Goal: Task Accomplishment & Management: Complete application form

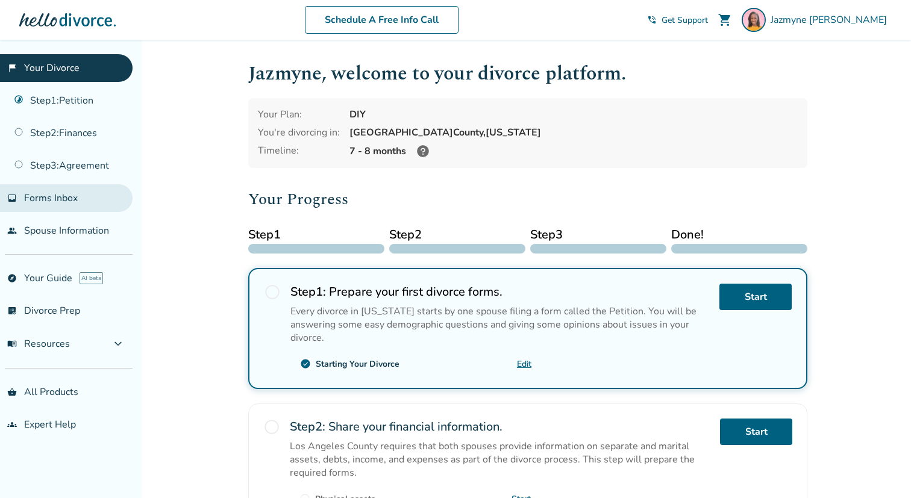
click at [52, 195] on span "Forms Inbox" at bounding box center [51, 198] width 54 height 13
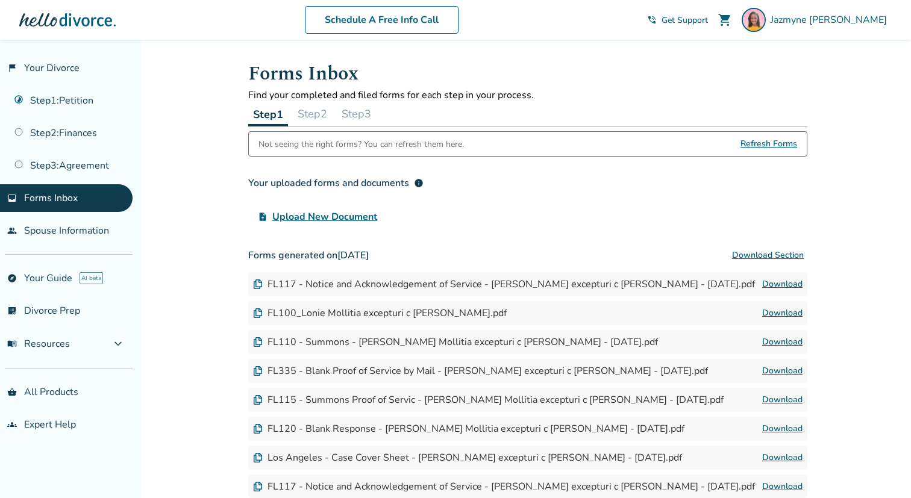
click at [308, 108] on button "Step 2" at bounding box center [312, 114] width 39 height 24
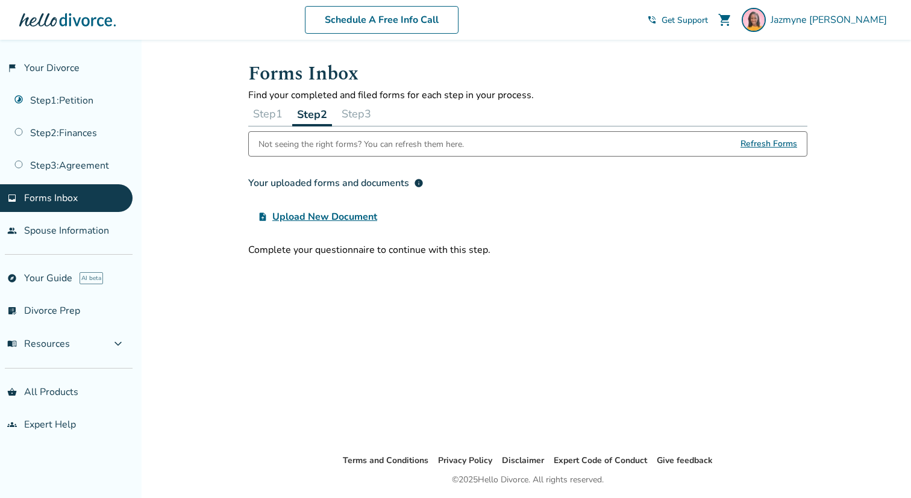
click at [371, 118] on button "Step 3" at bounding box center [356, 114] width 39 height 24
click at [313, 116] on button "Step 2" at bounding box center [311, 114] width 39 height 24
click at [272, 116] on button "Step 1" at bounding box center [267, 114] width 39 height 24
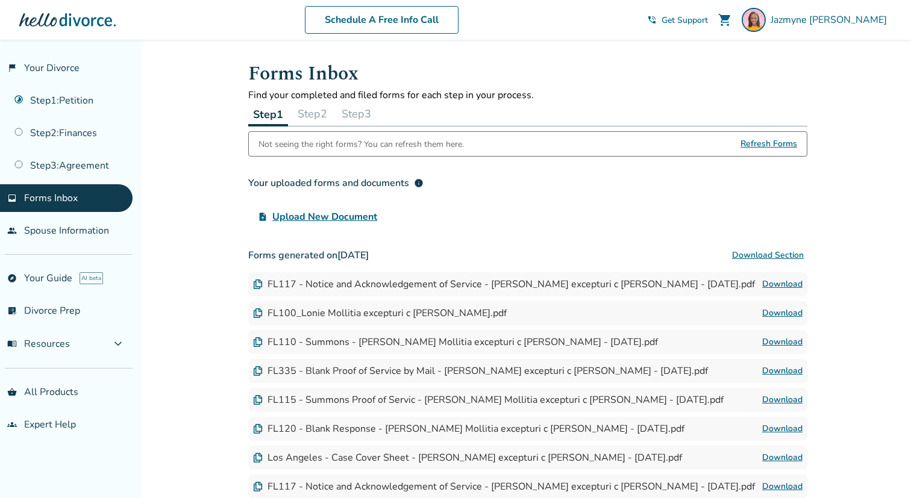
click at [215, 34] on div "Schedule A Free Info Call Jazmyne Williams shopping_cart phone_in_talk Get Supp…" at bounding box center [456, 19] width 892 height 47
